Goal: Communication & Community: Answer question/provide support

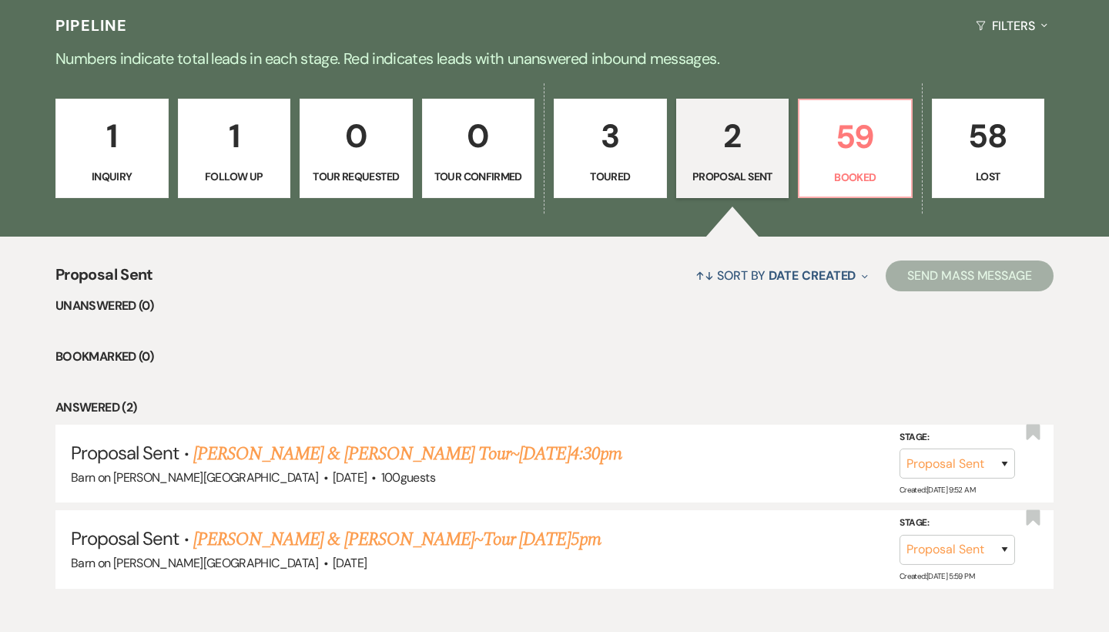
scroll to position [383, 0]
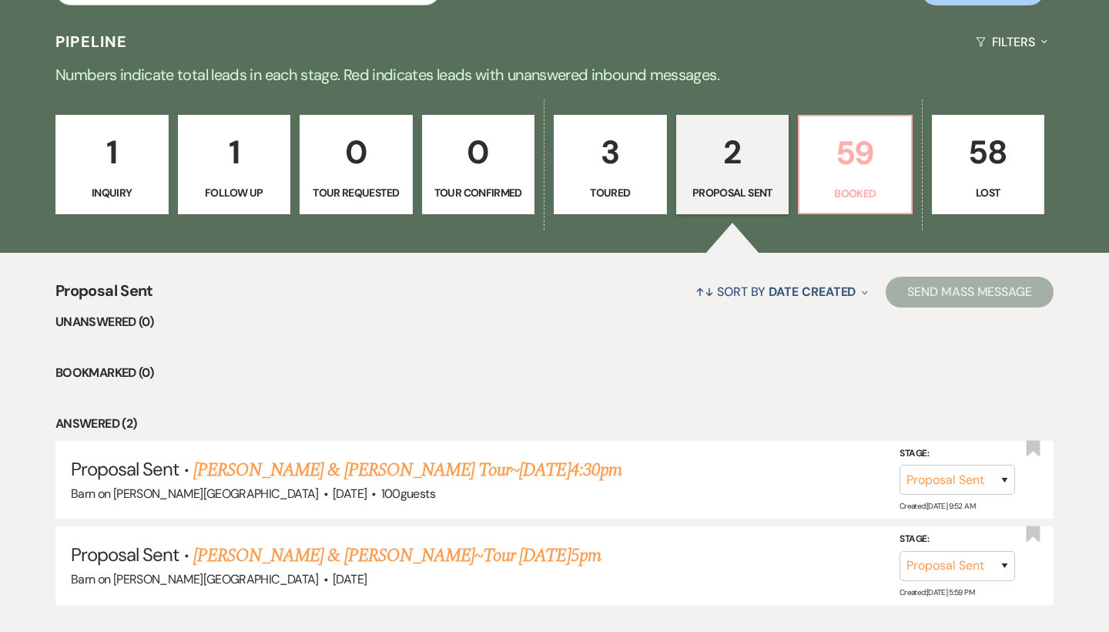
click at [868, 175] on p "59" at bounding box center [855, 153] width 93 height 52
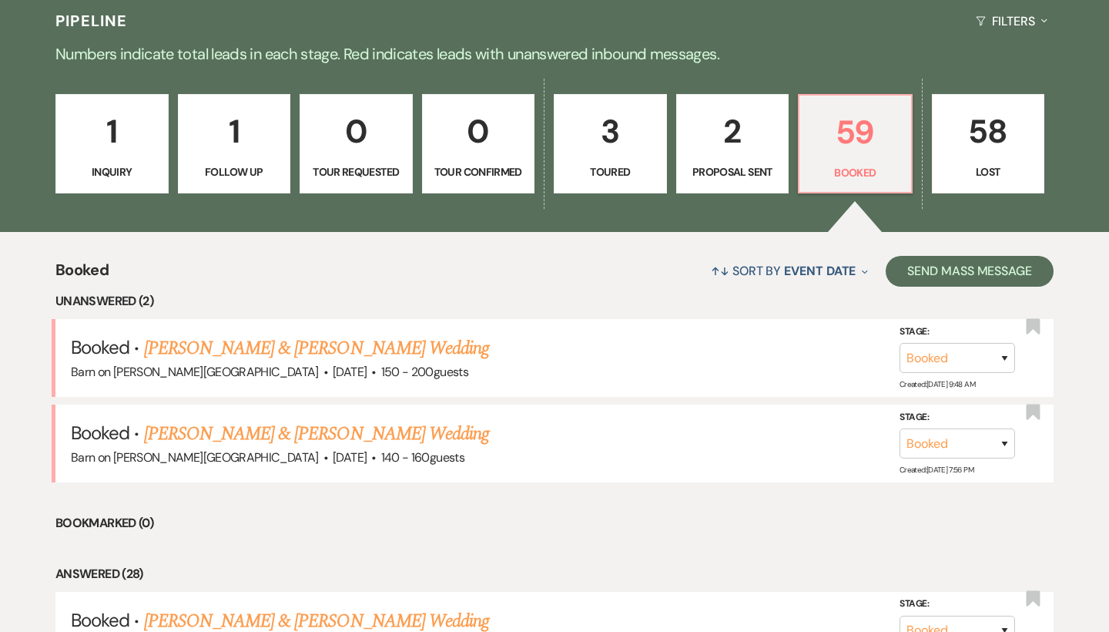
scroll to position [377, 0]
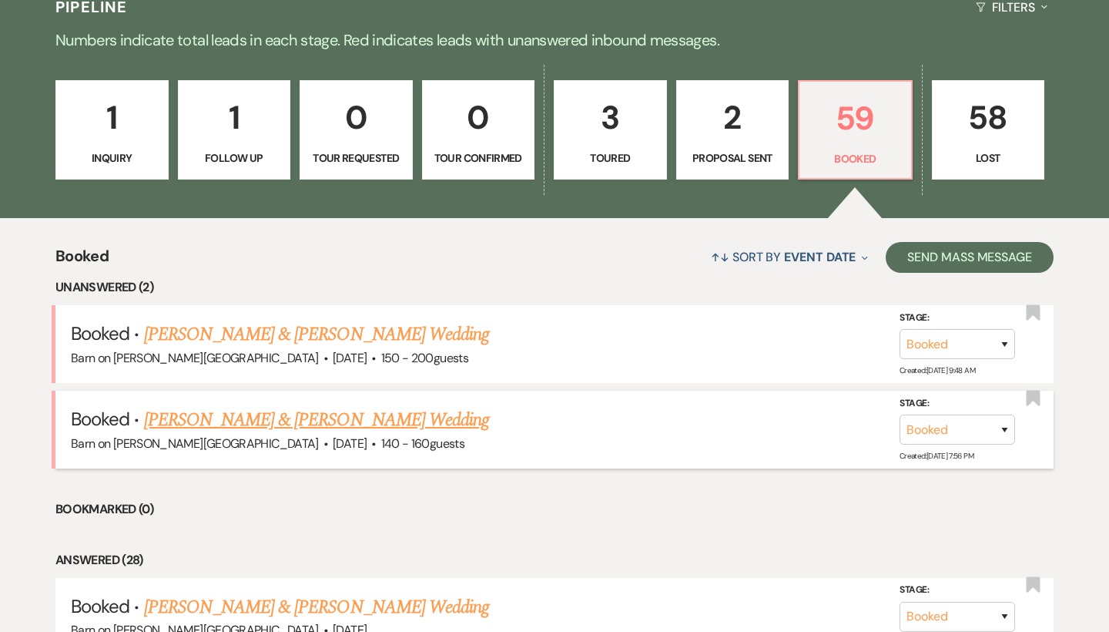
click at [377, 421] on link "[PERSON_NAME] & [PERSON_NAME] Wedding" at bounding box center [316, 420] width 345 height 28
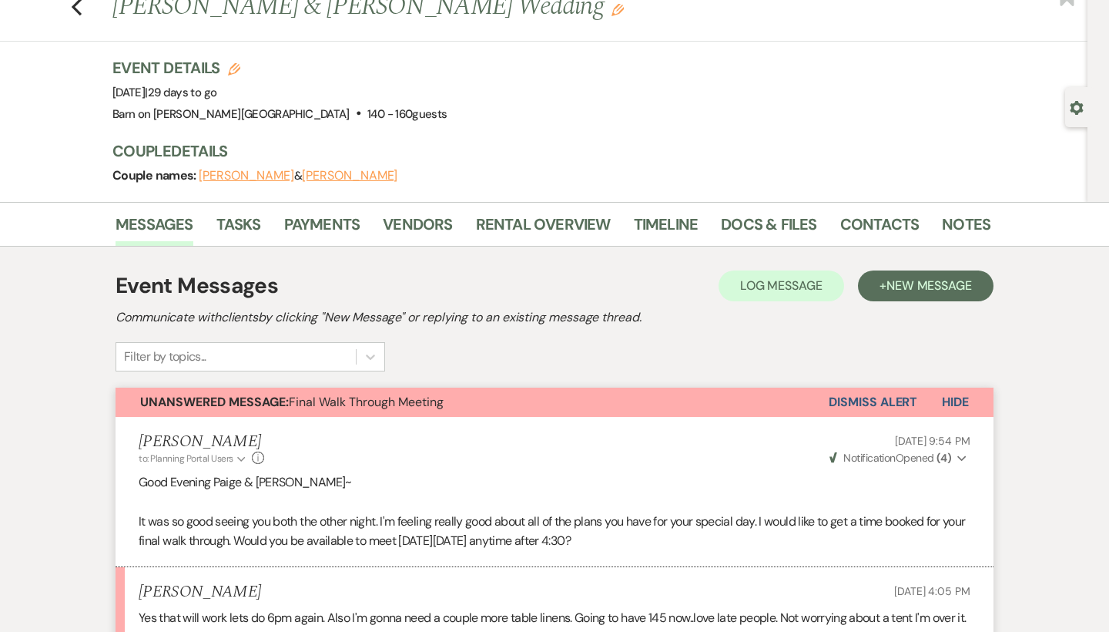
scroll to position [38, 0]
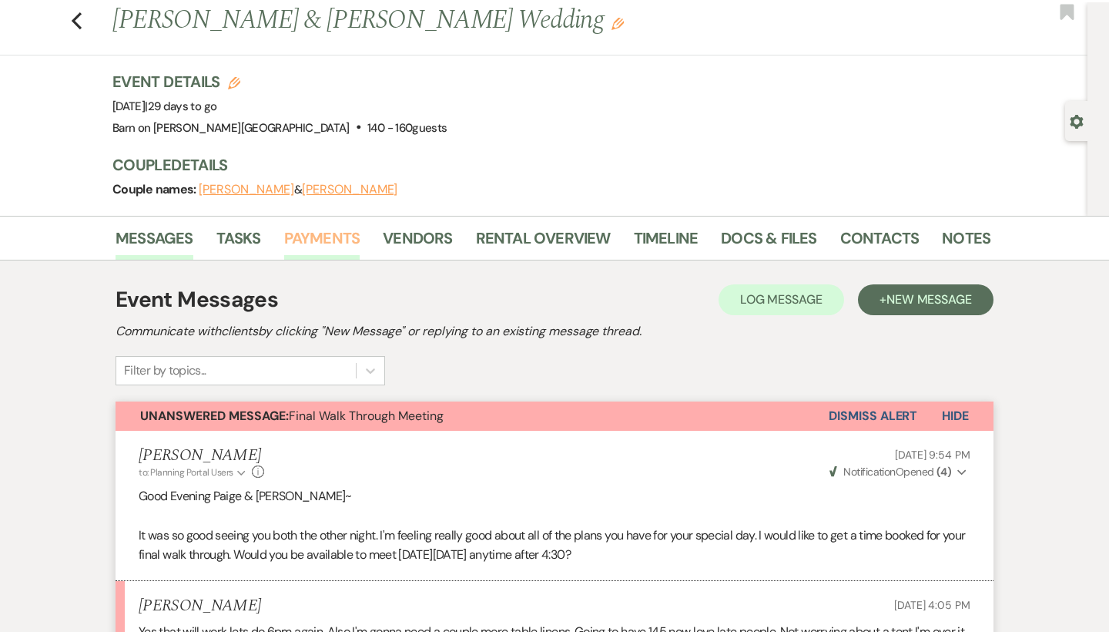
click at [346, 240] on link "Payments" at bounding box center [322, 243] width 76 height 34
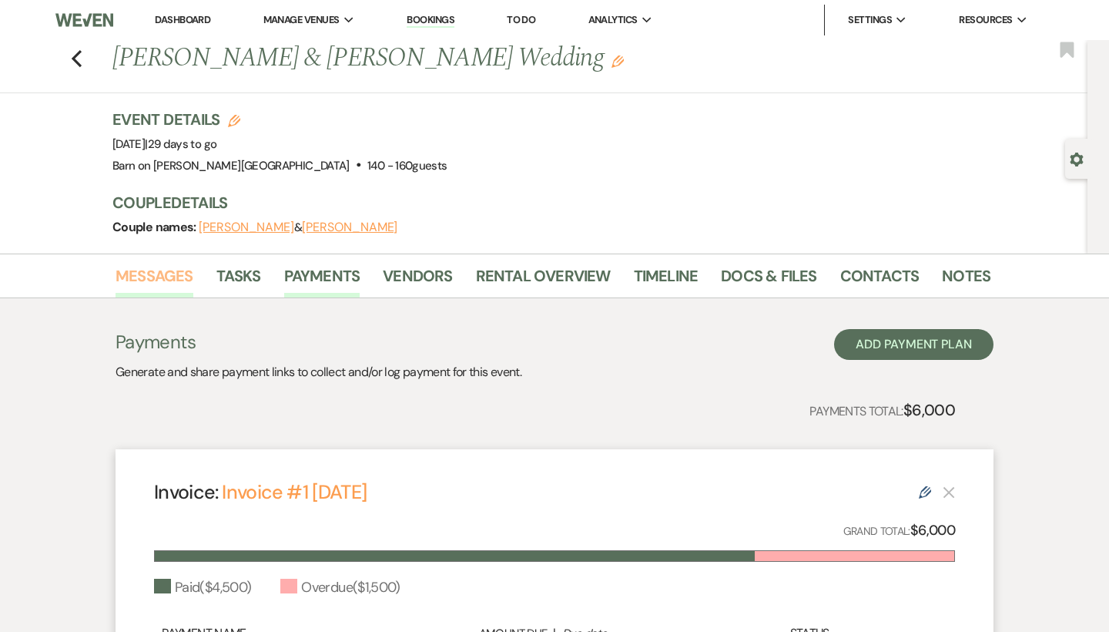
click at [167, 265] on link "Messages" at bounding box center [155, 280] width 78 height 34
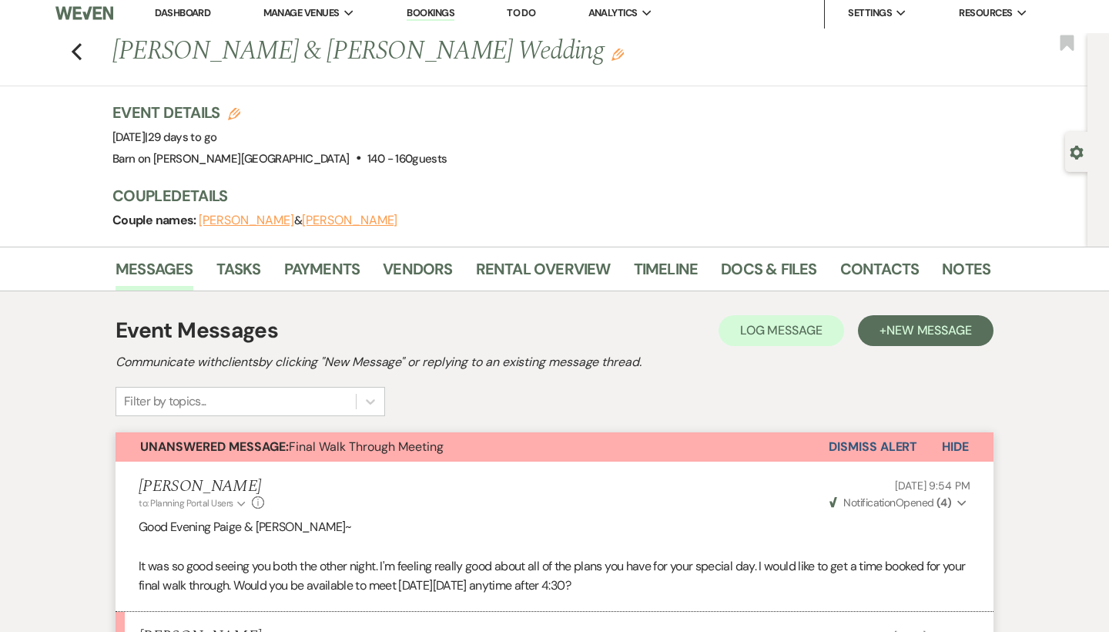
scroll to position [6, 0]
click at [972, 271] on link "Notes" at bounding box center [966, 274] width 49 height 34
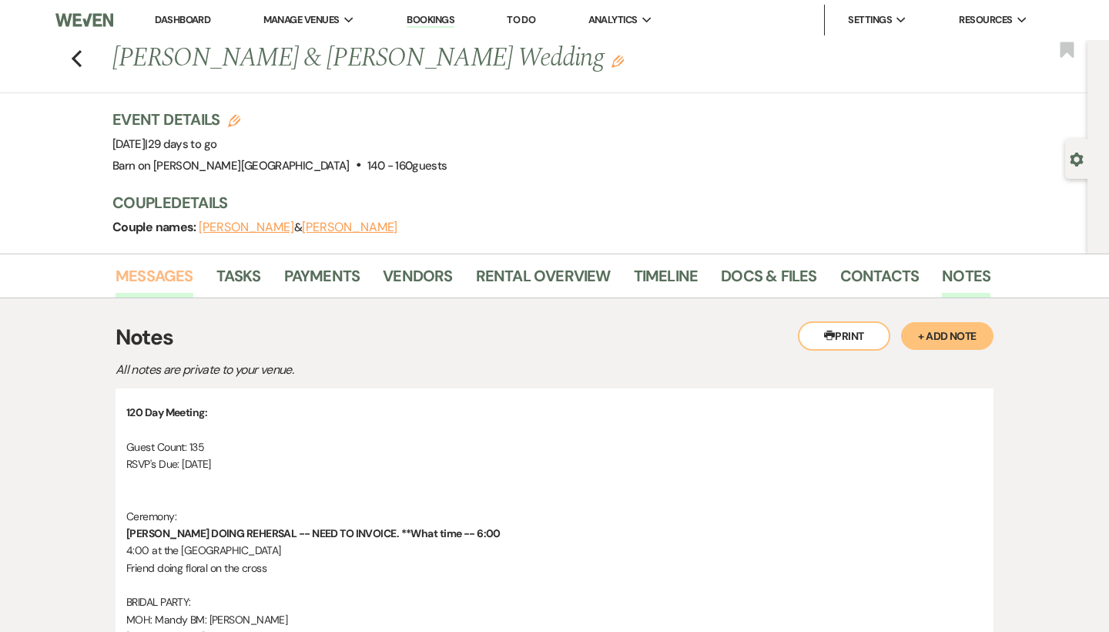
click at [152, 264] on link "Messages" at bounding box center [155, 280] width 78 height 34
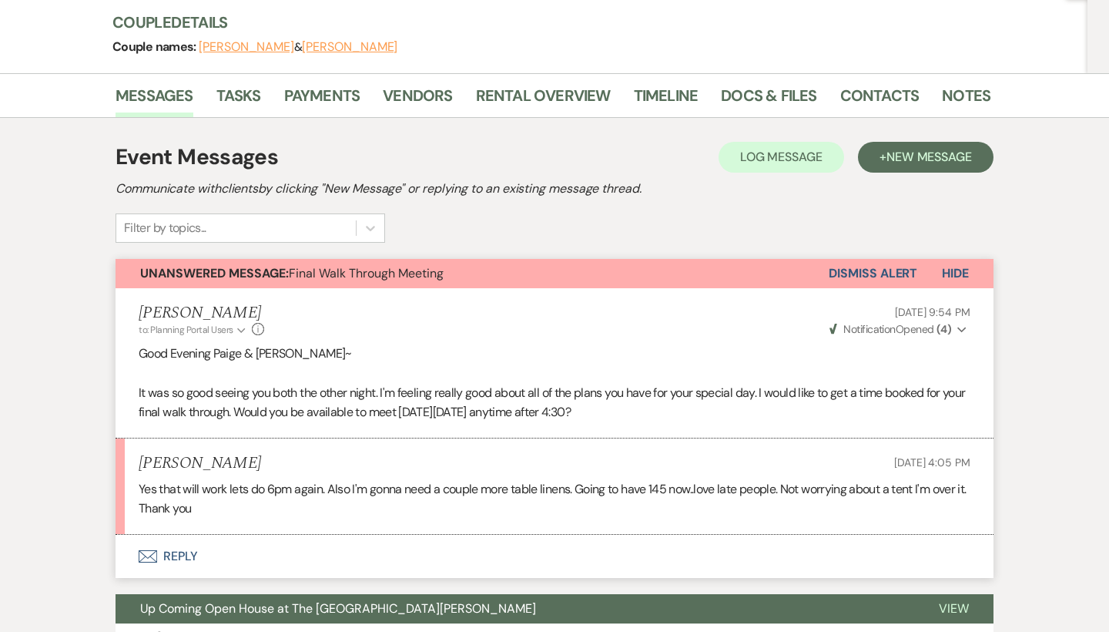
scroll to position [196, 0]
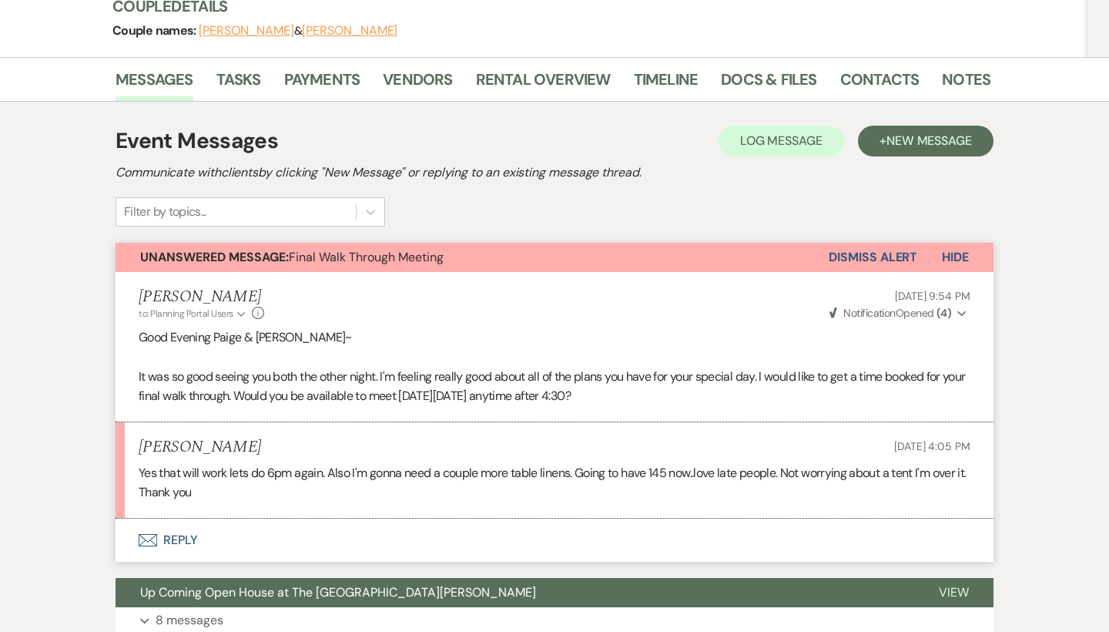
click at [188, 535] on button "Envelope Reply" at bounding box center [555, 540] width 878 height 43
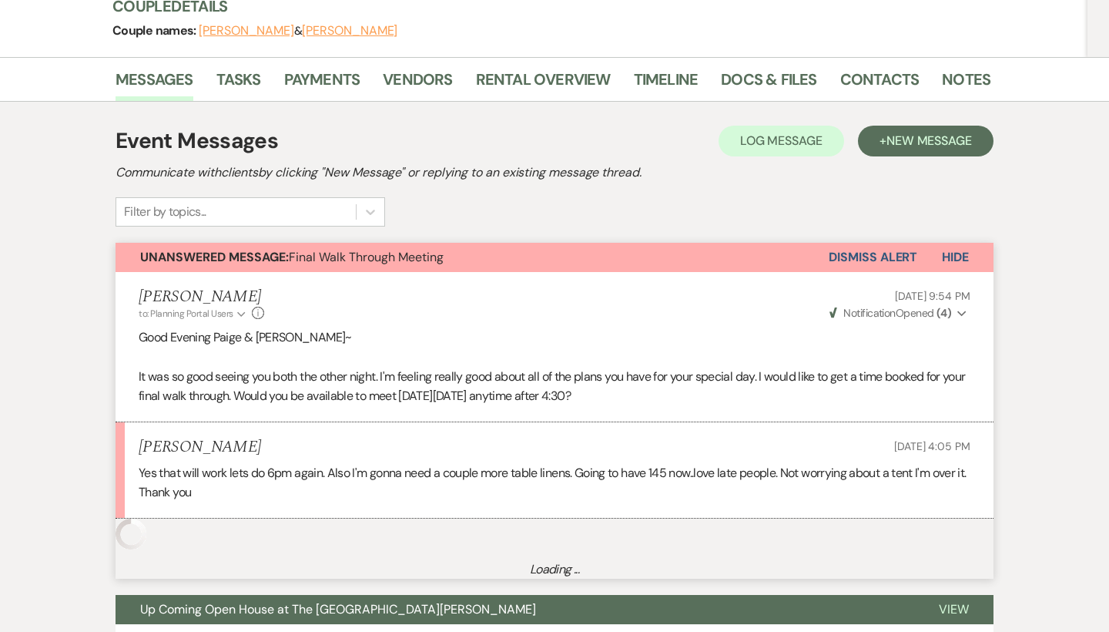
scroll to position [554, 0]
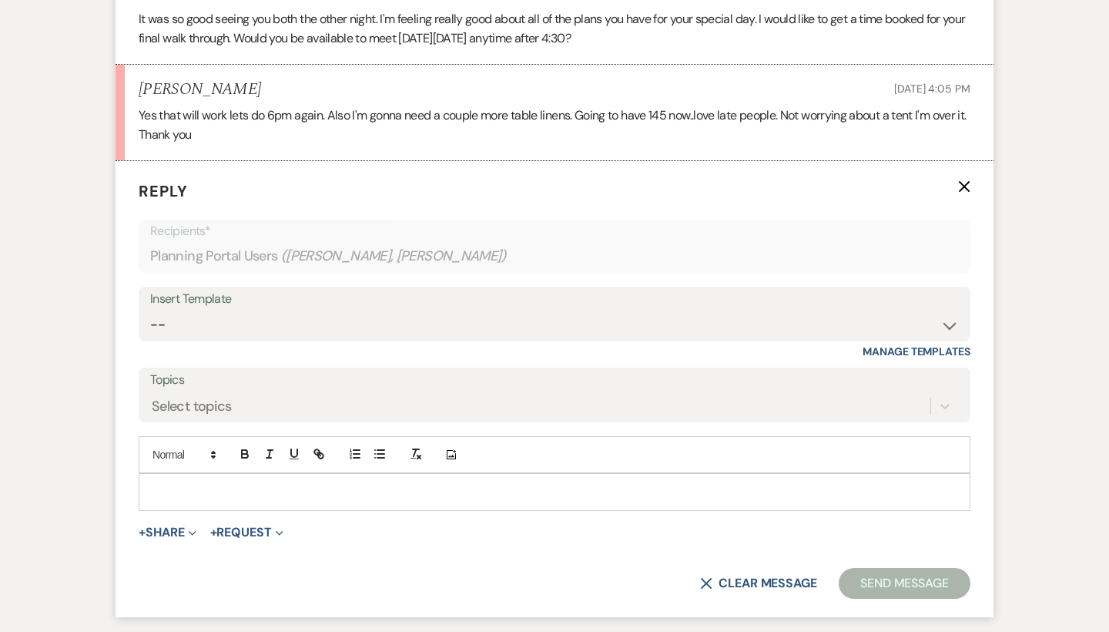
click at [219, 483] on p at bounding box center [554, 491] width 807 height 17
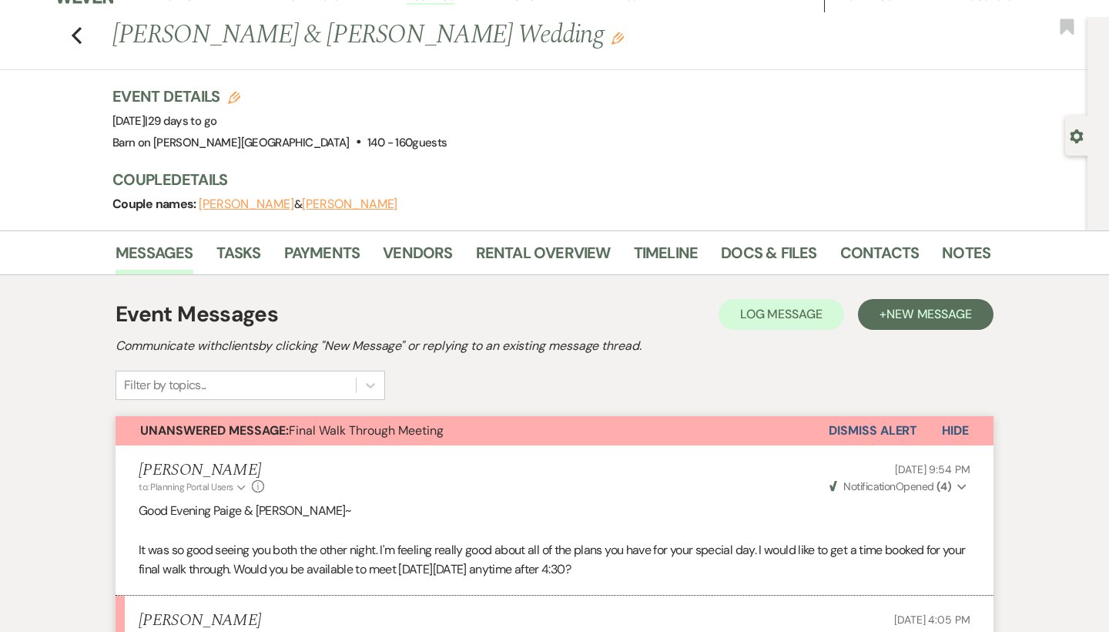
scroll to position [0, 0]
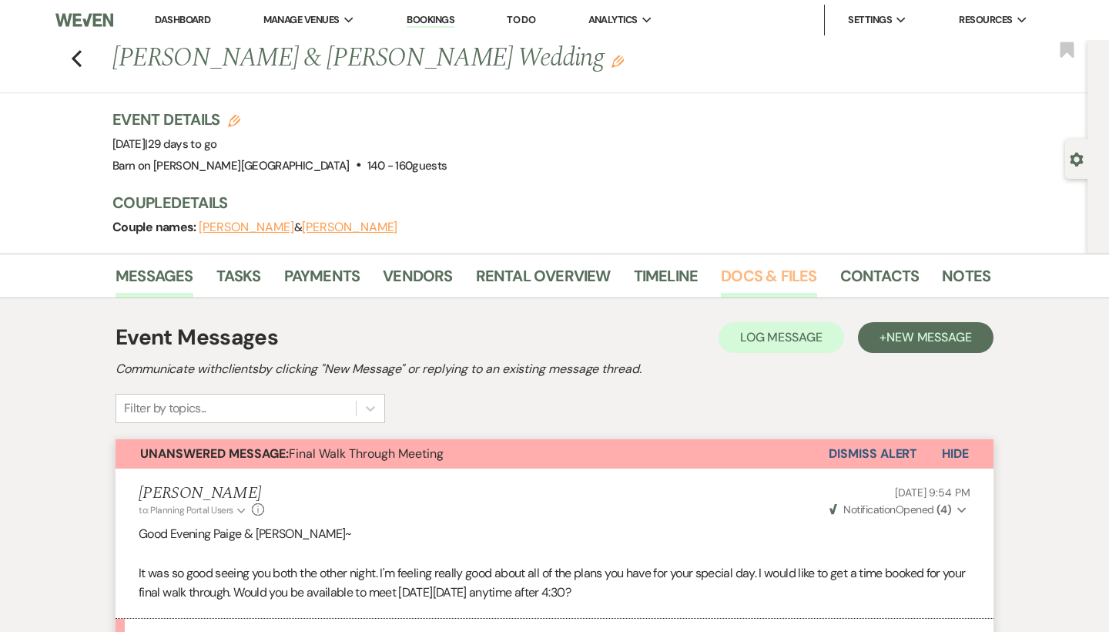
click at [779, 273] on link "Docs & Files" at bounding box center [769, 280] width 96 height 34
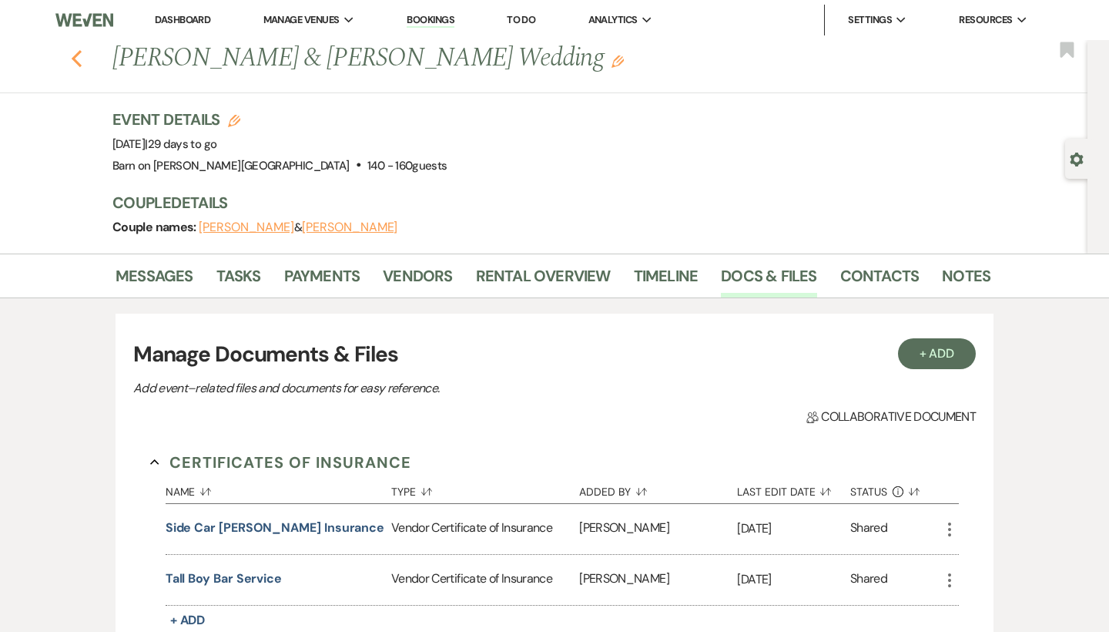
click at [76, 59] on icon "Previous" at bounding box center [77, 58] width 12 height 18
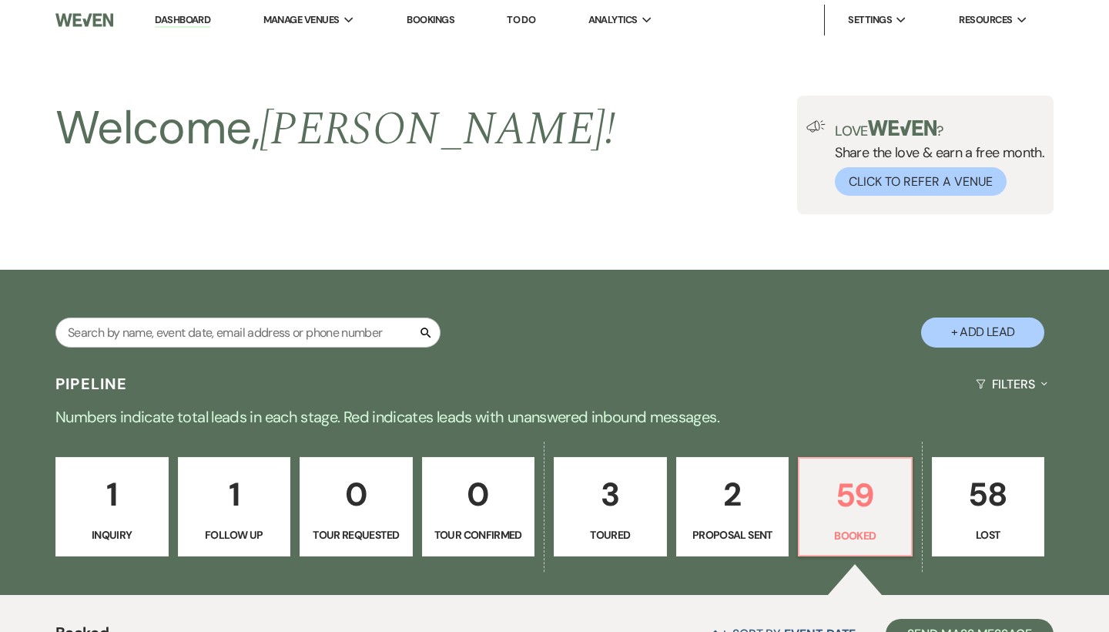
scroll to position [377, 0]
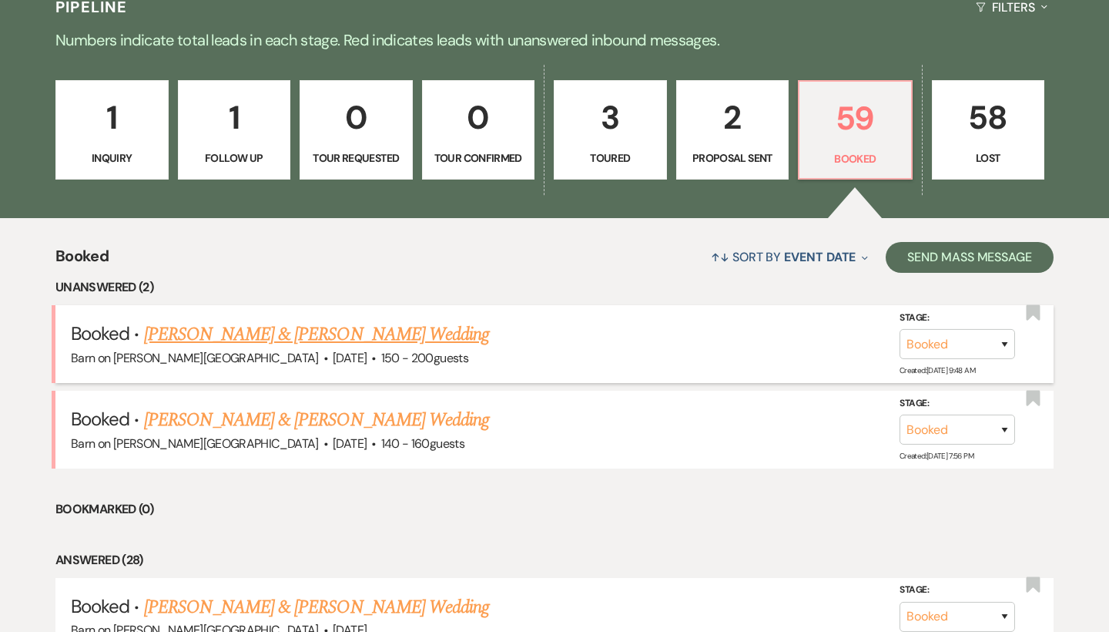
click at [297, 341] on link "[PERSON_NAME] & [PERSON_NAME] Wedding" at bounding box center [316, 335] width 345 height 28
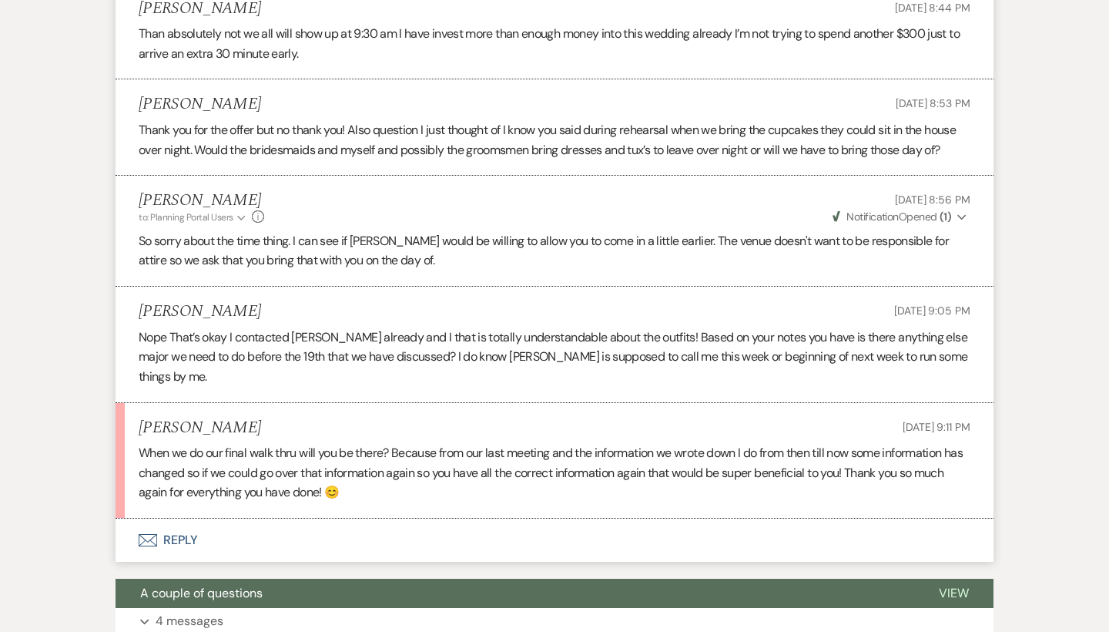
scroll to position [1168, 0]
click at [190, 518] on button "Envelope Reply" at bounding box center [555, 539] width 878 height 43
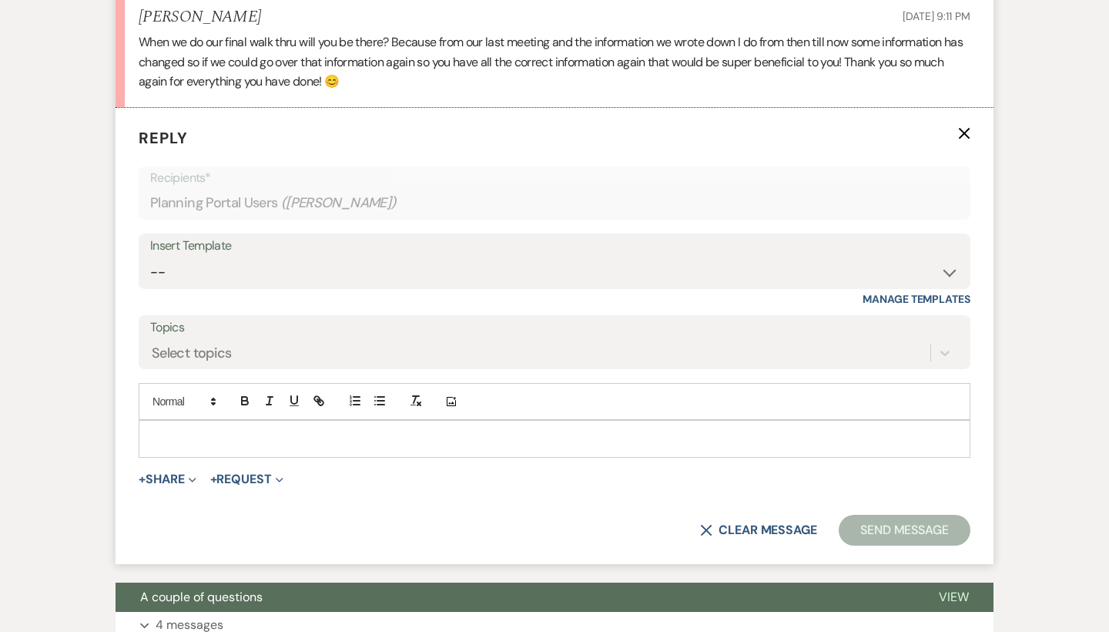
click at [227, 430] on p at bounding box center [554, 438] width 807 height 17
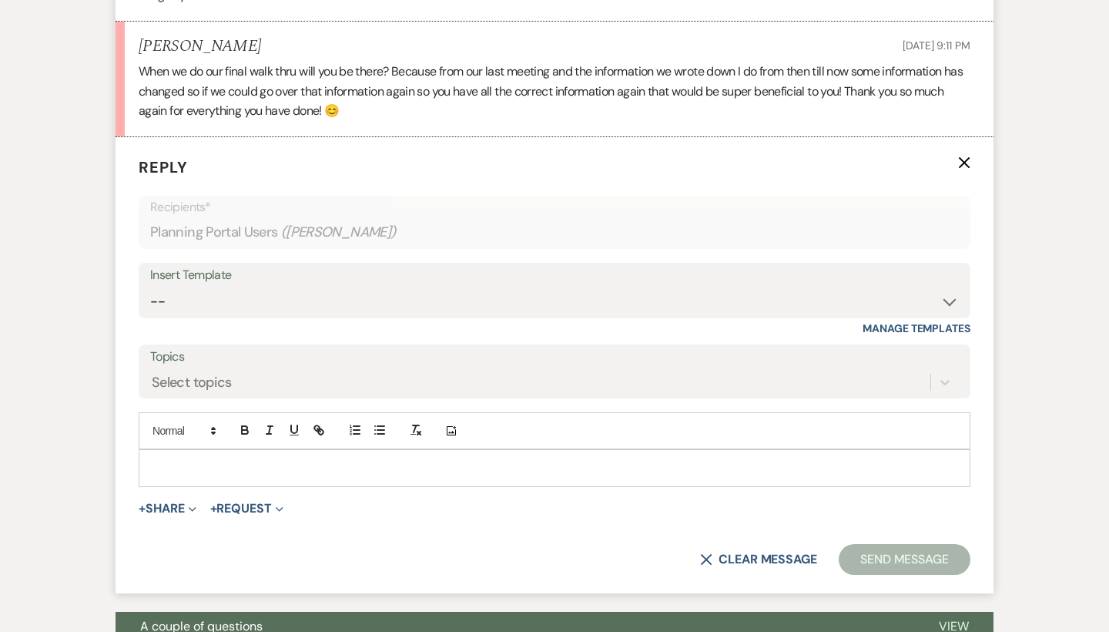
scroll to position [1523, 0]
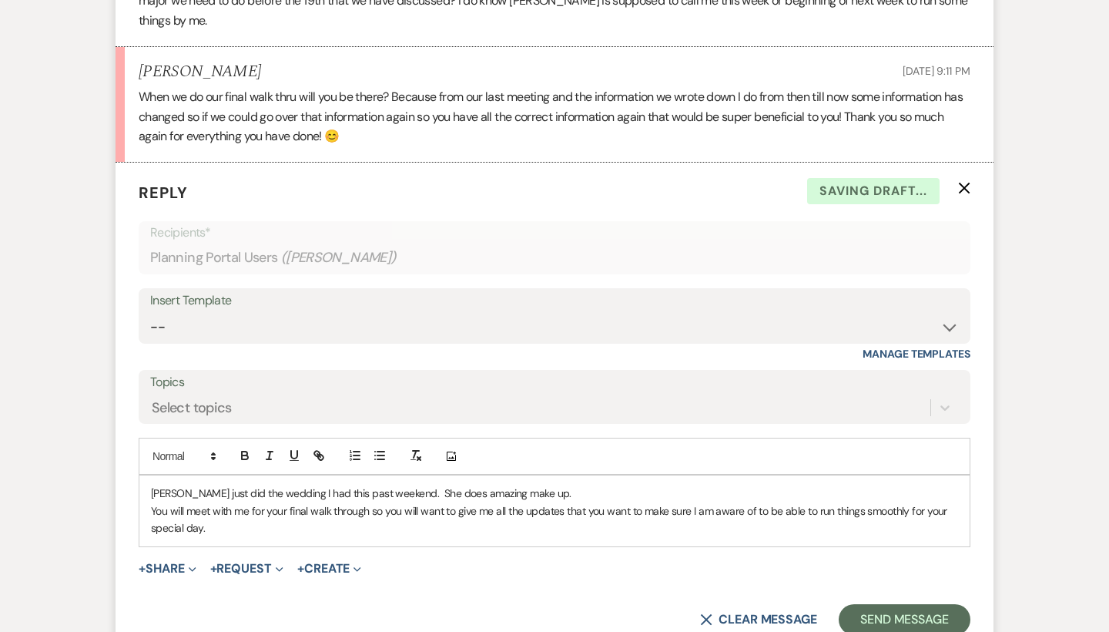
click at [546, 485] on p "[PERSON_NAME] just did the wedding I had this past weekend. She does amazing ma…" at bounding box center [554, 493] width 807 height 17
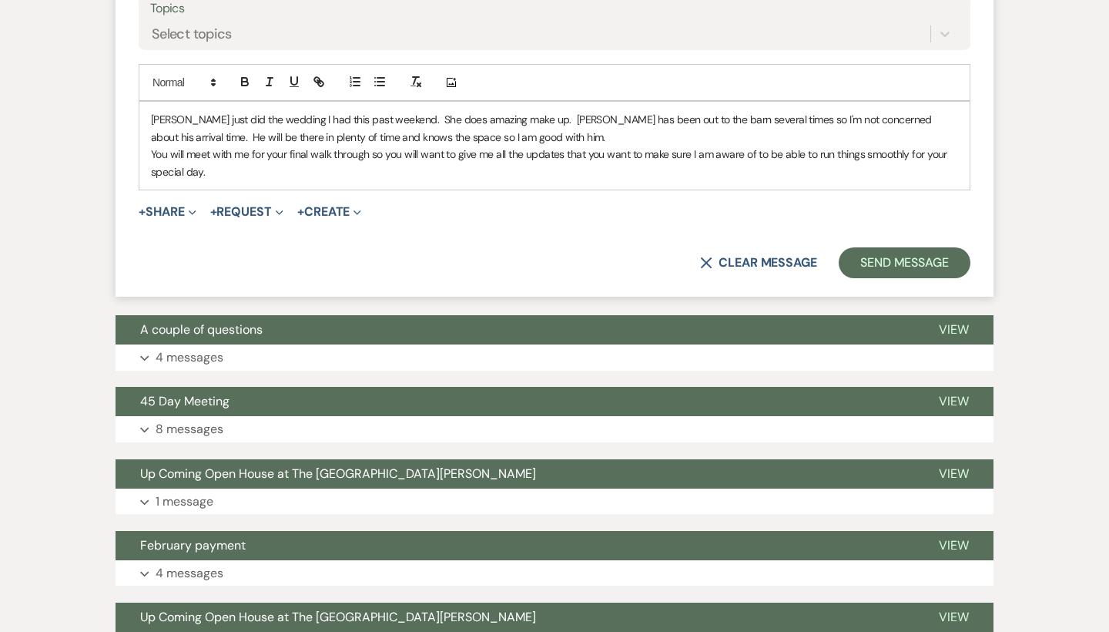
scroll to position [1892, 0]
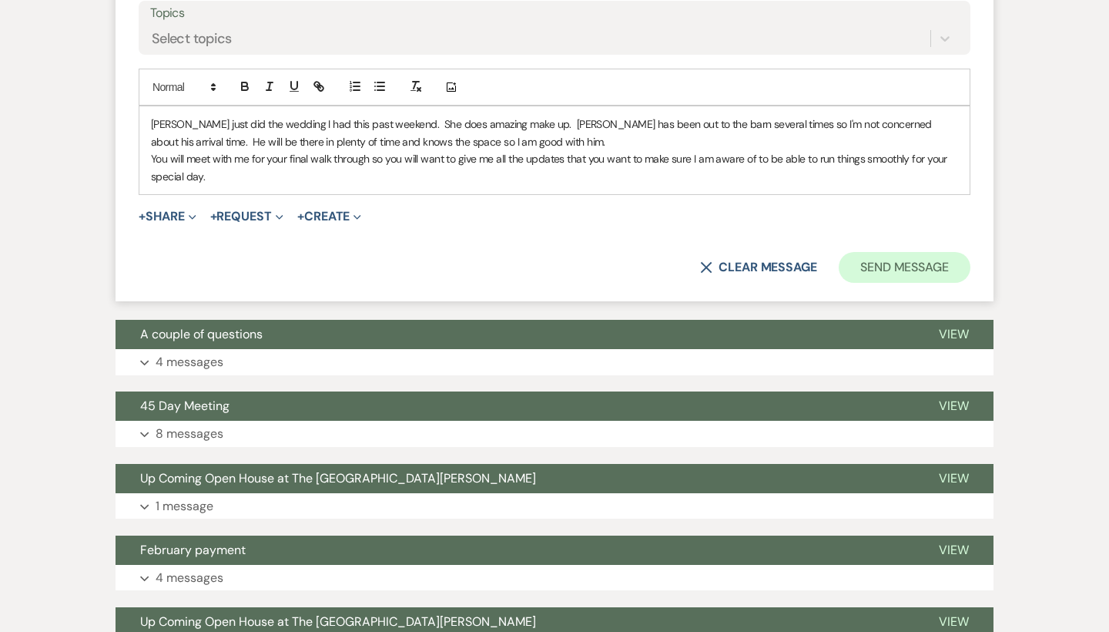
click at [928, 252] on button "Send Message" at bounding box center [905, 267] width 132 height 31
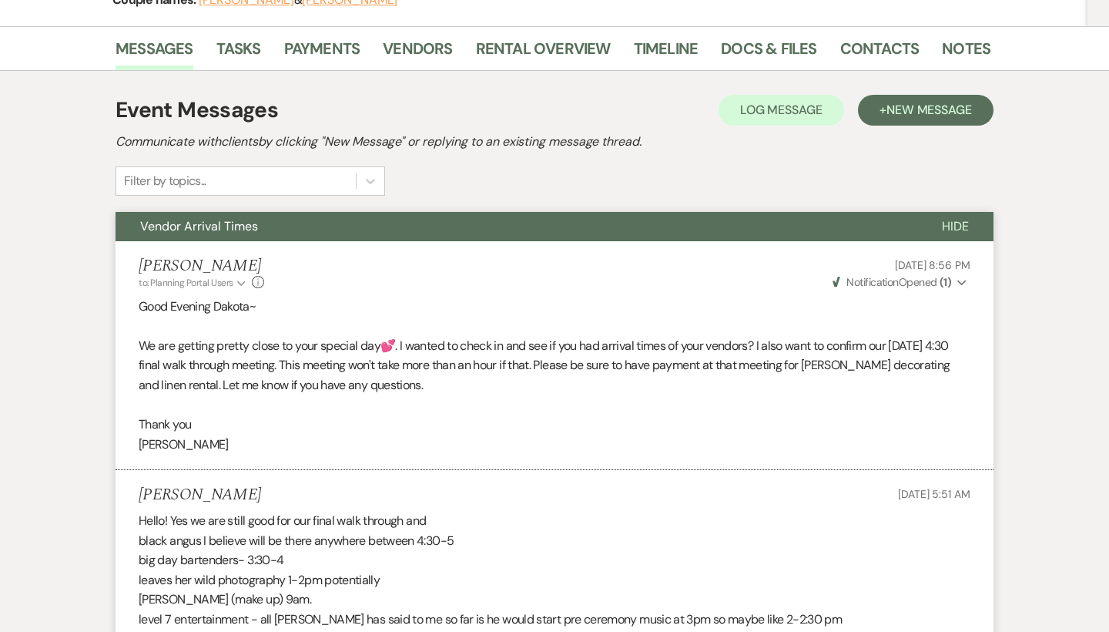
scroll to position [205, 0]
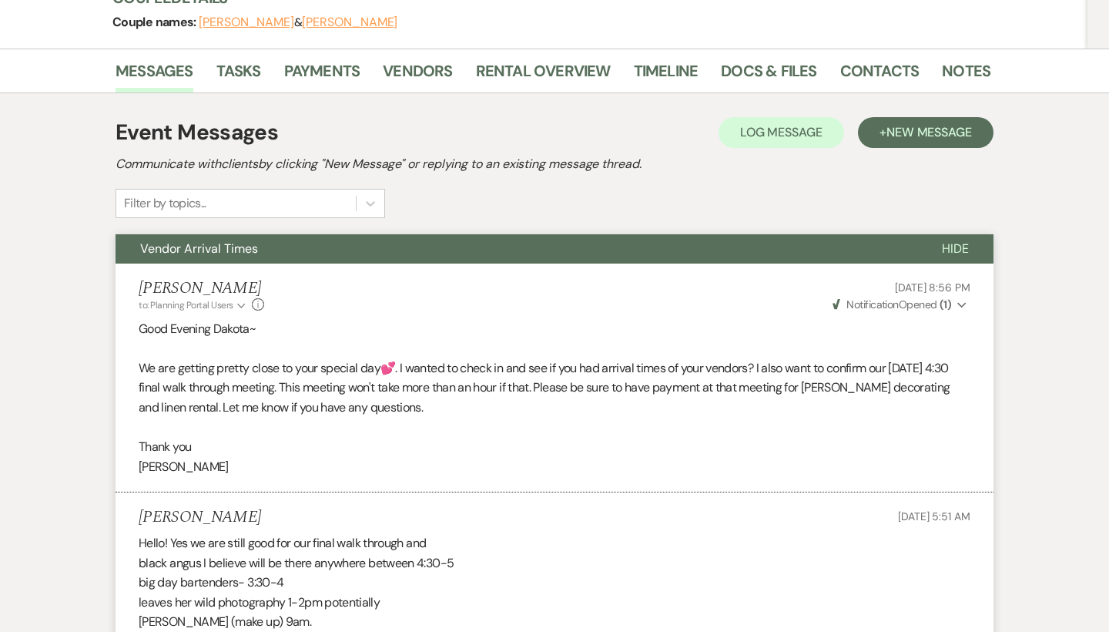
click at [958, 244] on span "Hide" at bounding box center [955, 248] width 27 height 16
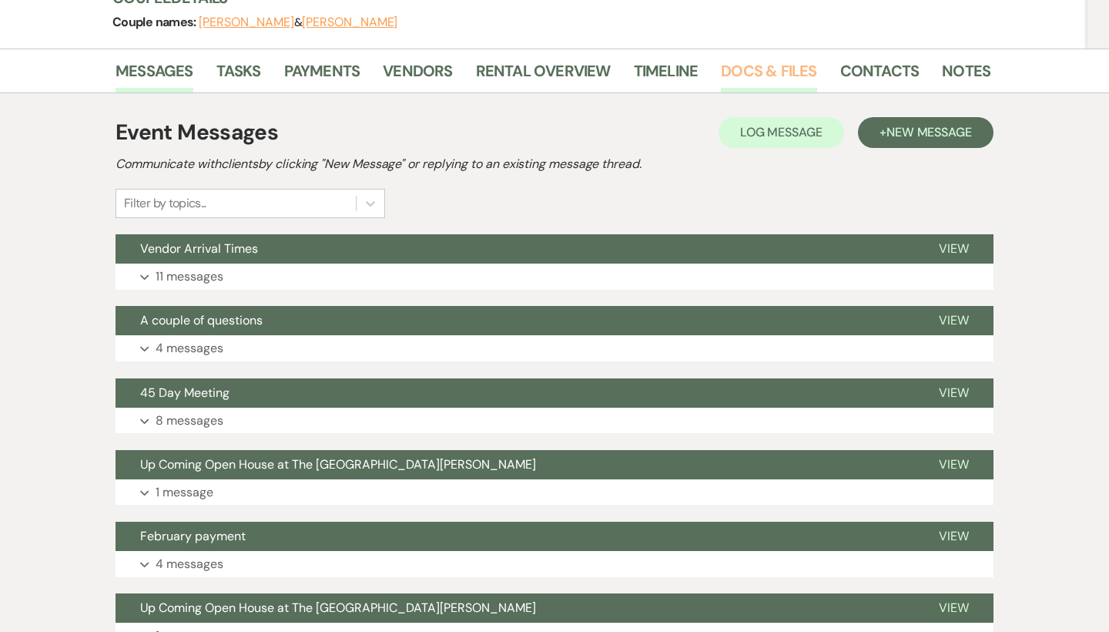
click at [794, 62] on link "Docs & Files" at bounding box center [769, 76] width 96 height 34
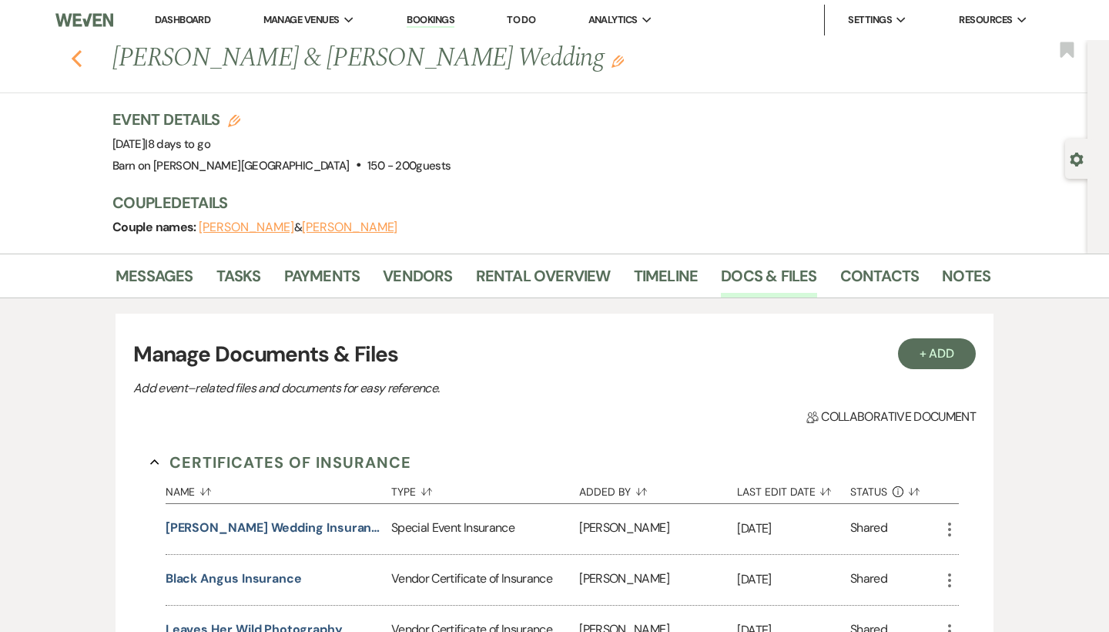
click at [78, 55] on use "button" at bounding box center [77, 58] width 10 height 17
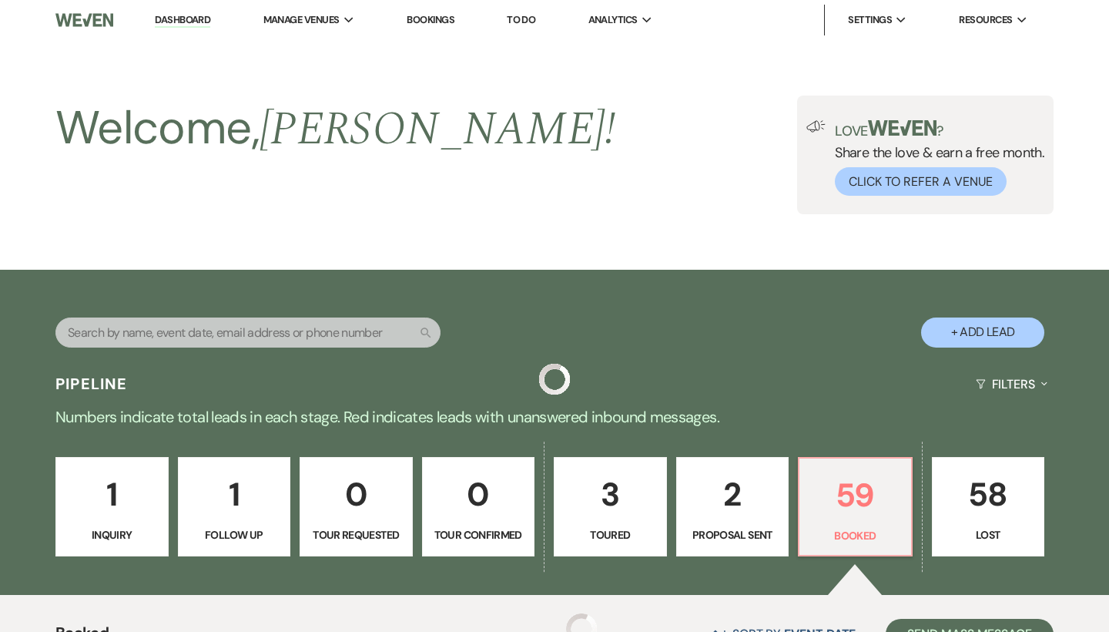
scroll to position [377, 0]
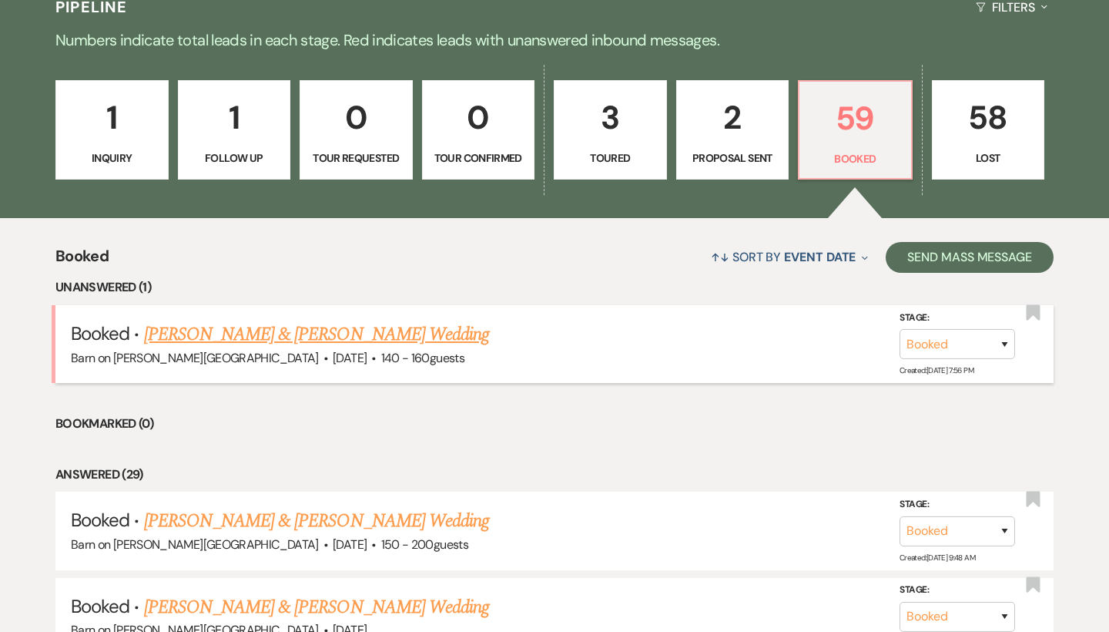
click at [260, 334] on link "[PERSON_NAME] & [PERSON_NAME] Wedding" at bounding box center [316, 335] width 345 height 28
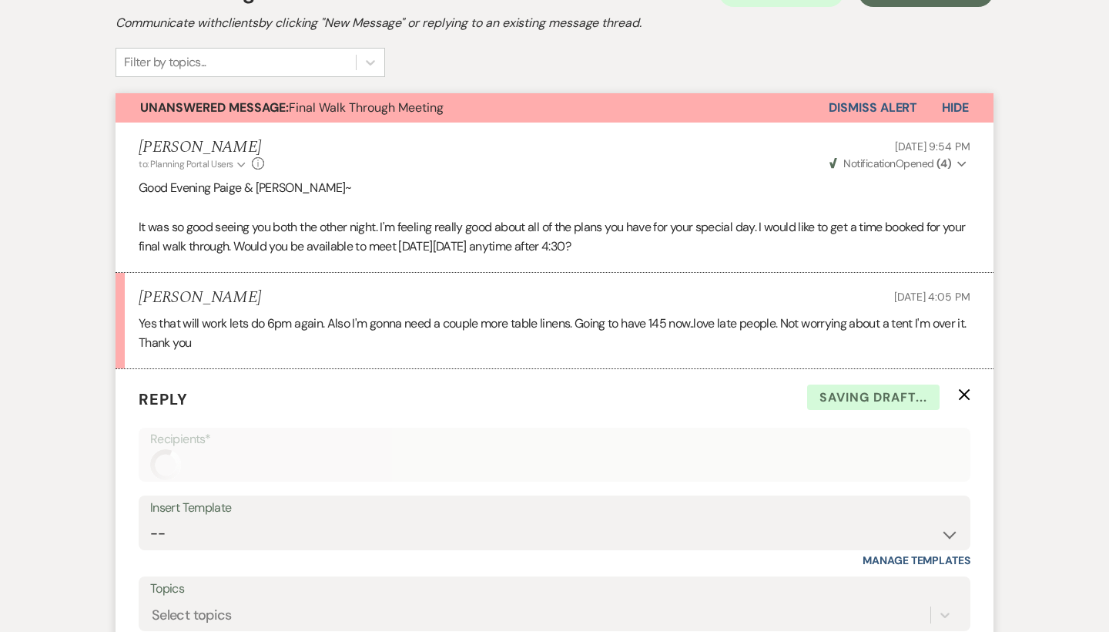
scroll to position [629, 0]
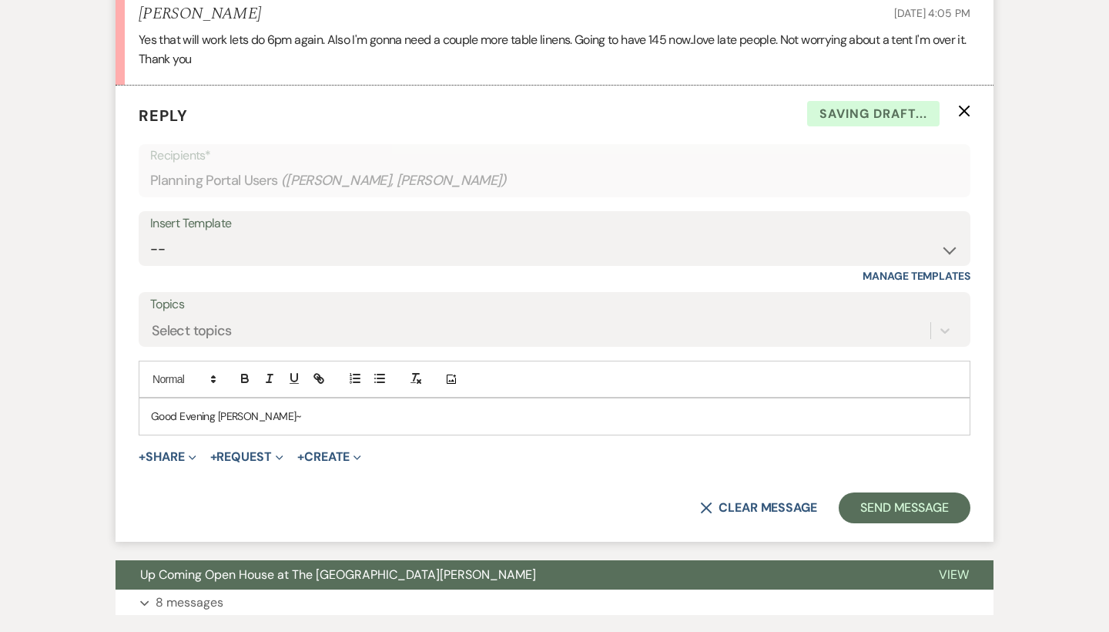
click at [282, 408] on p "Good Evening [PERSON_NAME]~" at bounding box center [554, 416] width 807 height 17
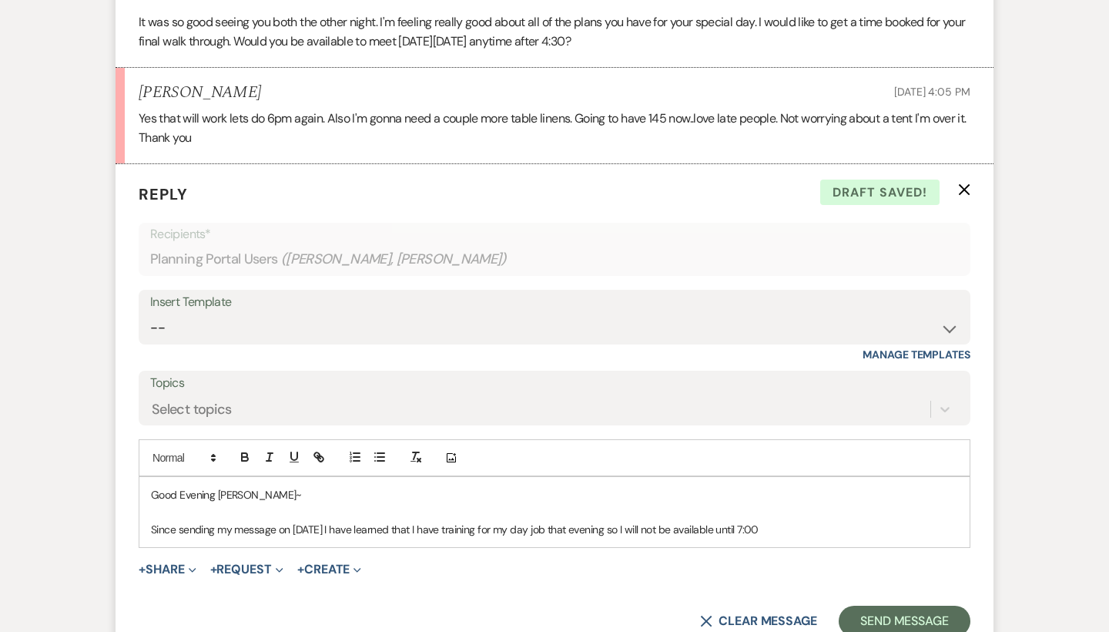
scroll to position [553, 0]
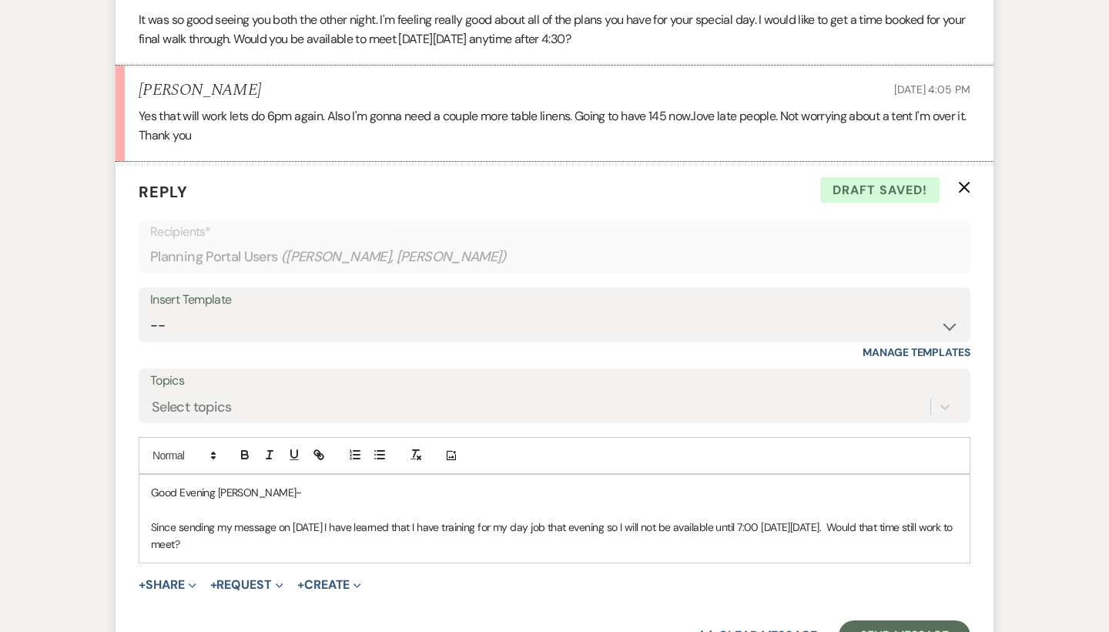
click at [212, 534] on p "Since sending my message on [DATE] I have learned that I have training for my d…" at bounding box center [554, 536] width 807 height 35
click at [280, 539] on p "Since sending my message on [DATE] I have learned that I have training for my d…" at bounding box center [554, 536] width 807 height 35
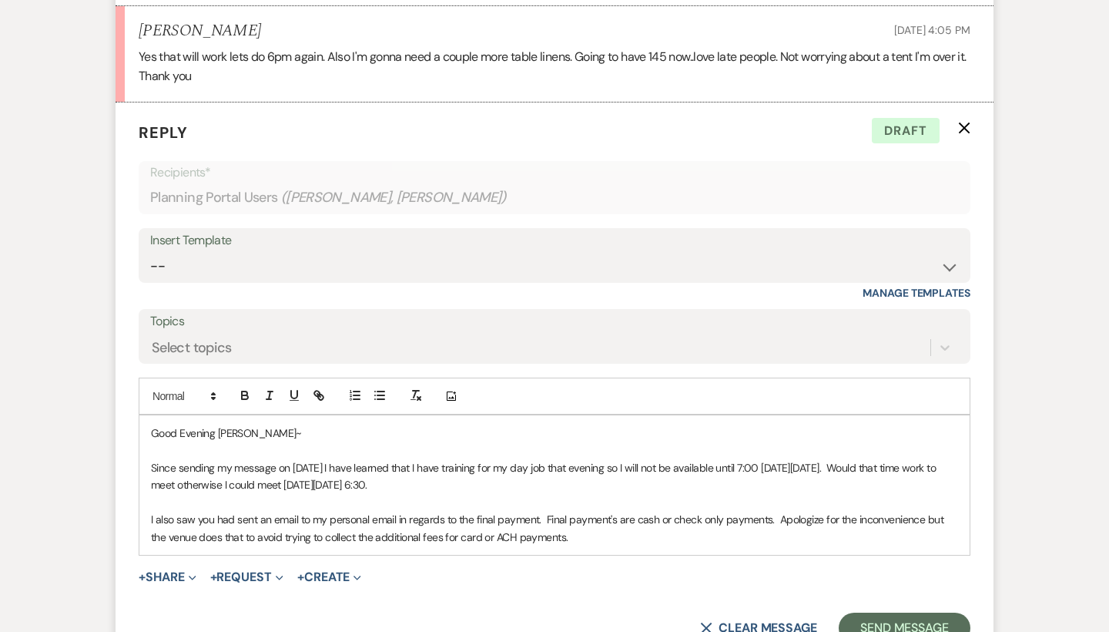
scroll to position [630, 0]
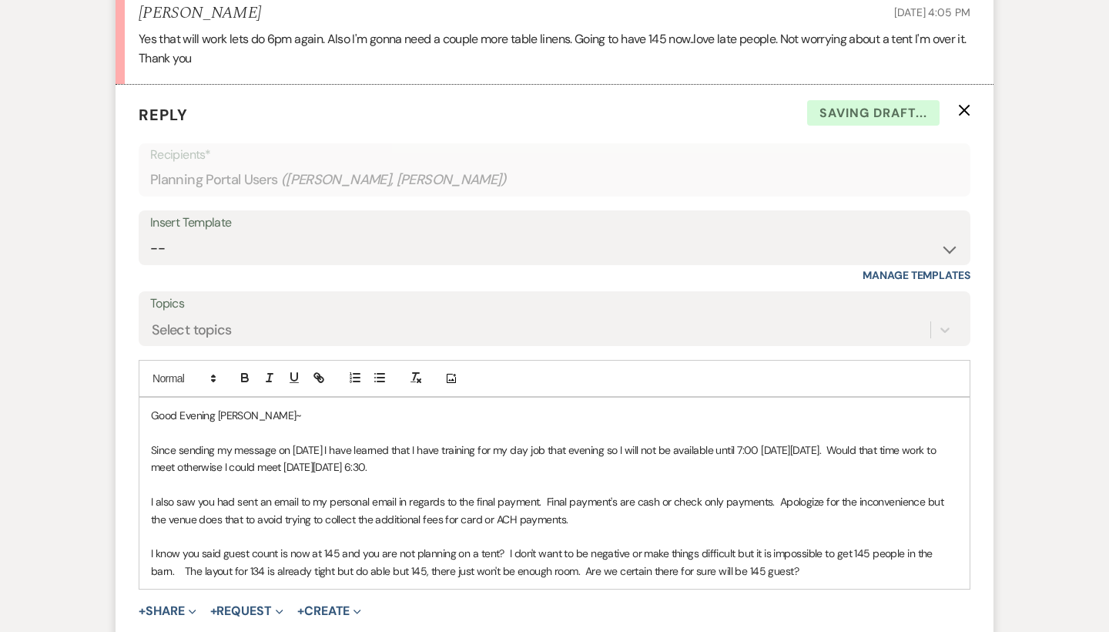
click at [629, 566] on p "I know you said guest count is now at 145 and you are not planning on a tent? I…" at bounding box center [554, 562] width 807 height 35
click at [806, 552] on p "I know you said guest count is now at 145 and you are not planning on a tent? I…" at bounding box center [554, 562] width 807 height 35
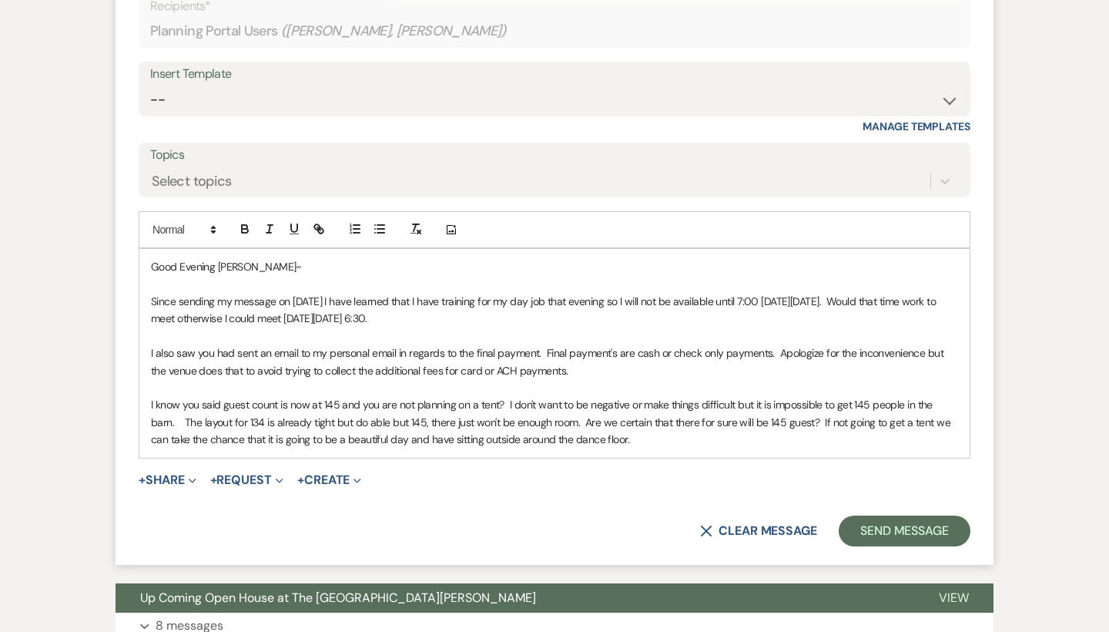
scroll to position [784, 0]
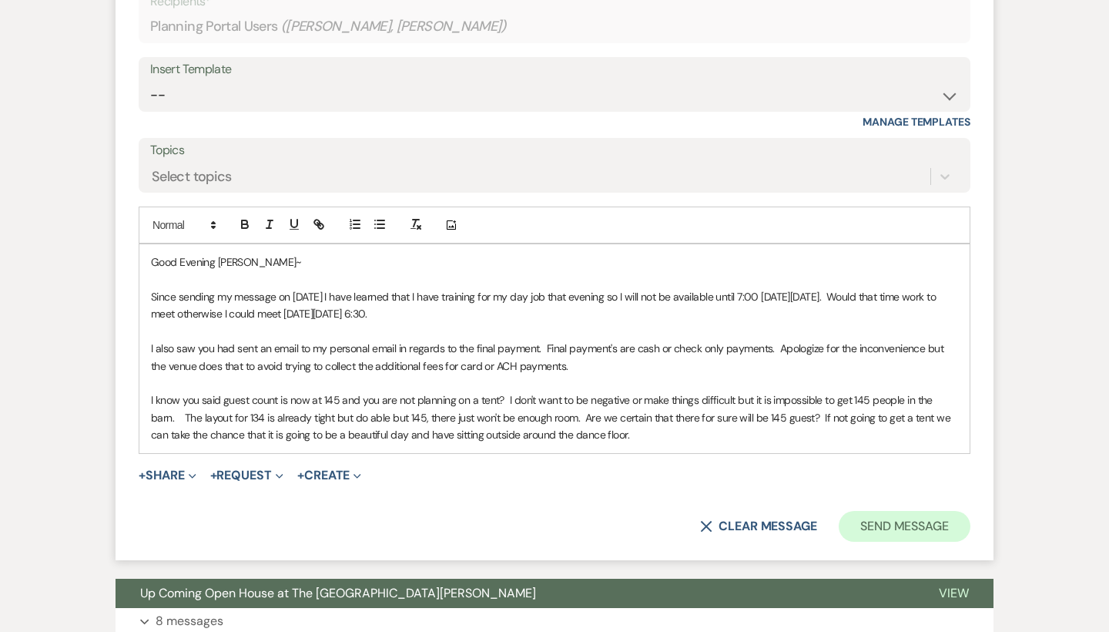
click at [913, 513] on button "Send Message" at bounding box center [905, 526] width 132 height 31
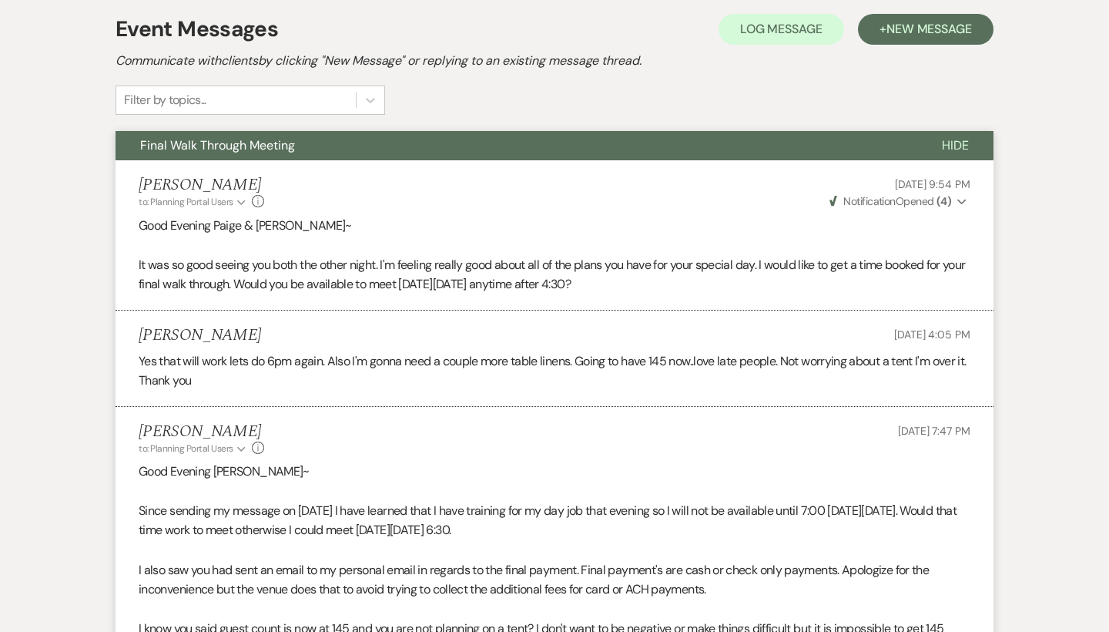
scroll to position [307, 0]
click at [953, 143] on span "Hide" at bounding box center [955, 146] width 27 height 16
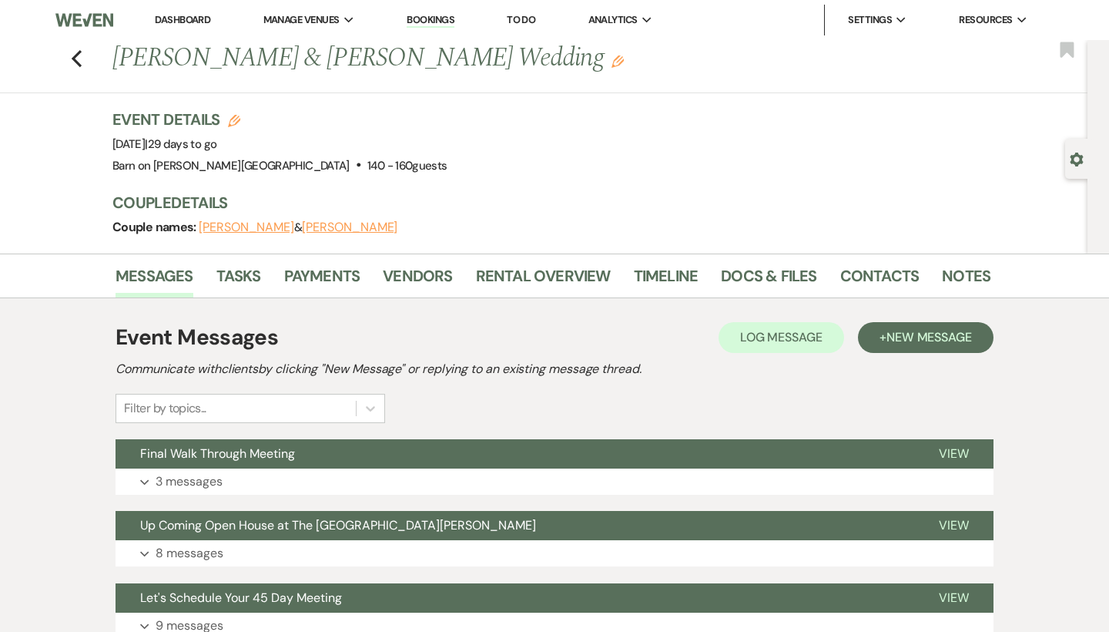
scroll to position [0, 0]
click at [77, 55] on use "button" at bounding box center [77, 58] width 10 height 17
